Goal: Navigation & Orientation: Find specific page/section

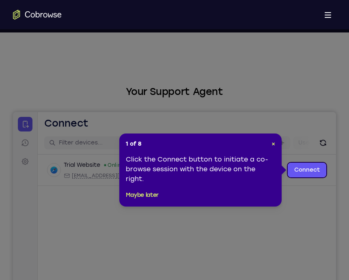
click at [268, 140] on header "1 of 8 ×" at bounding box center [200, 144] width 149 height 8
click at [309, 172] on link "Connect" at bounding box center [307, 170] width 39 height 15
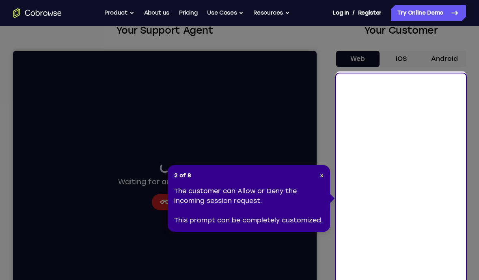
scroll to position [57, 0]
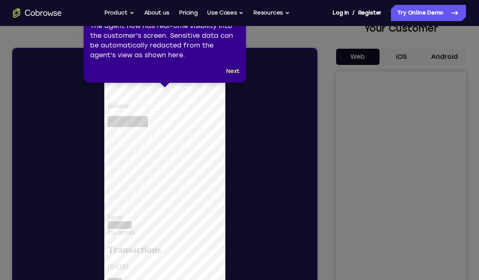
click at [349, 59] on icon at bounding box center [239, 160] width 479 height 321
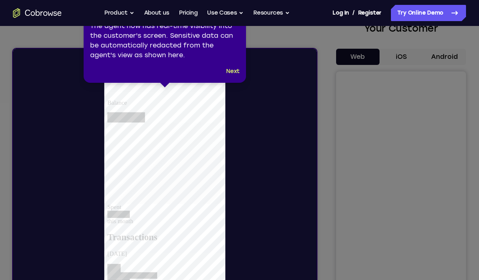
click at [349, 60] on icon at bounding box center [239, 160] width 479 height 321
click at [230, 70] on button "Next" at bounding box center [232, 72] width 13 height 10
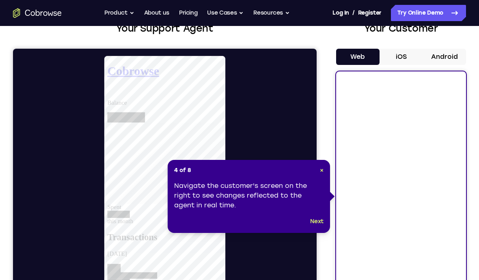
click at [315, 226] on button "Next" at bounding box center [316, 222] width 13 height 10
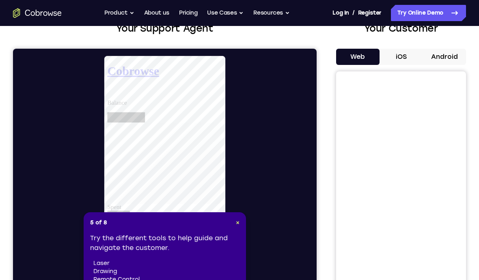
click at [236, 226] on span "×" at bounding box center [238, 222] width 4 height 7
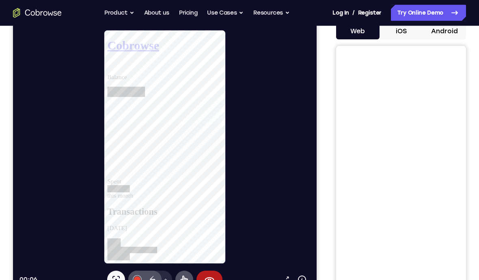
scroll to position [82, 0]
click at [211, 280] on icon at bounding box center [210, 280] width 10 height 10
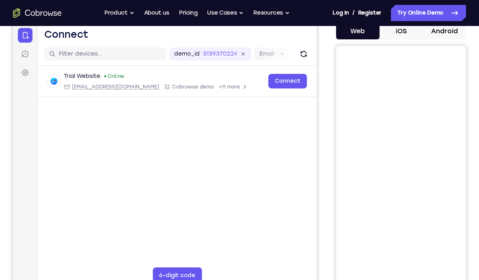
click at [349, 35] on button "iOS" at bounding box center [400, 31] width 43 height 16
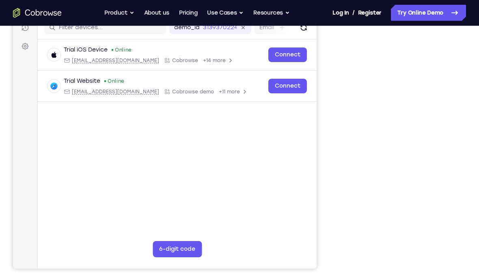
scroll to position [64, 0]
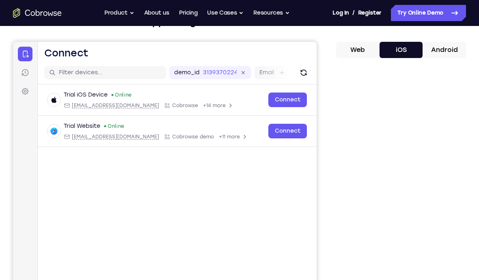
click at [23, 73] on icon at bounding box center [25, 73] width 8 height 8
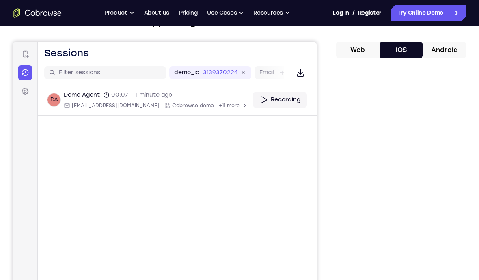
click at [20, 93] on link "Settings" at bounding box center [25, 91] width 15 height 15
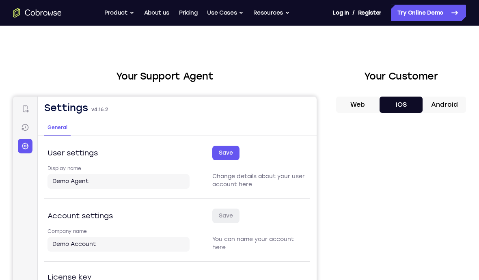
scroll to position [0, 0]
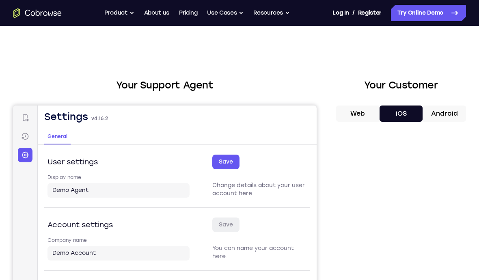
click at [349, 112] on button "Android" at bounding box center [443, 114] width 43 height 16
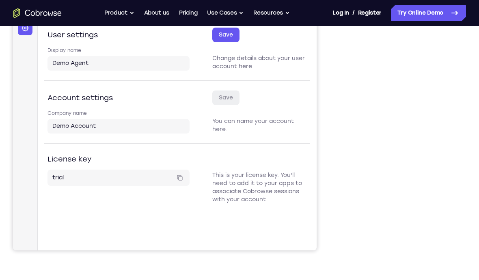
scroll to position [127, 0]
click at [349, 108] on div at bounding box center [401, 126] width 130 height 250
click at [349, 111] on div at bounding box center [401, 126] width 130 height 250
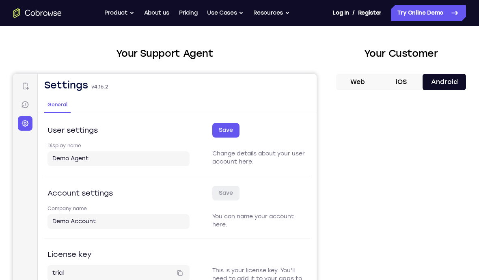
scroll to position [32, 0]
click at [29, 89] on link "Connect" at bounding box center [25, 85] width 15 height 15
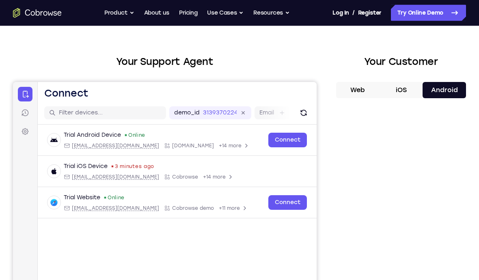
scroll to position [15, 0]
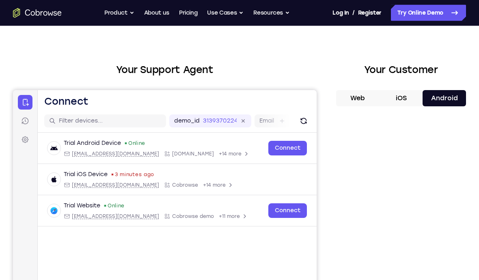
click at [349, 98] on button "iOS" at bounding box center [400, 98] width 43 height 16
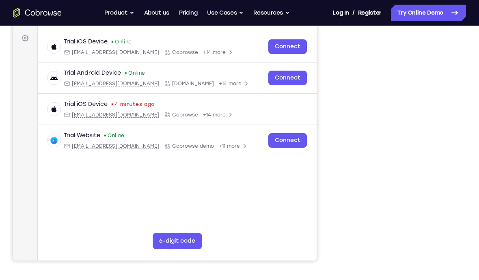
scroll to position [116, 0]
click at [349, 114] on div at bounding box center [401, 137] width 130 height 250
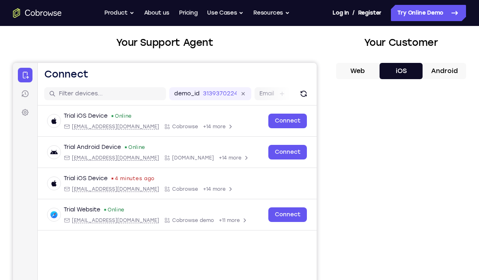
scroll to position [42, 0]
click at [291, 124] on link "Connect" at bounding box center [287, 121] width 39 height 15
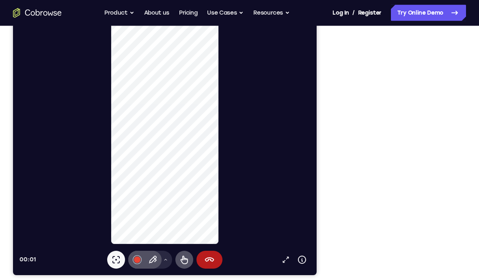
scroll to position [103, 0]
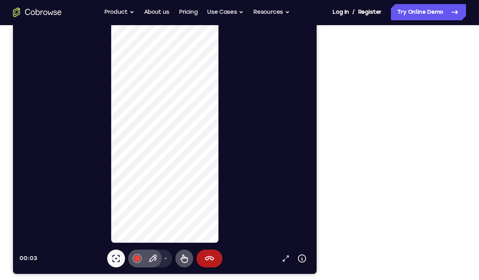
click at [139, 256] on div at bounding box center [137, 258] width 6 height 6
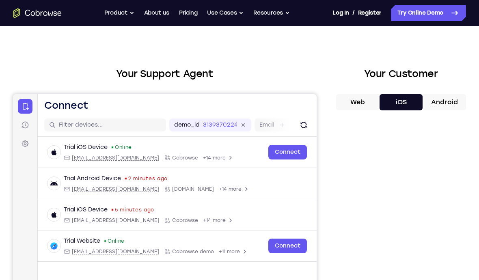
scroll to position [0, 0]
